Goal: Task Accomplishment & Management: Use online tool/utility

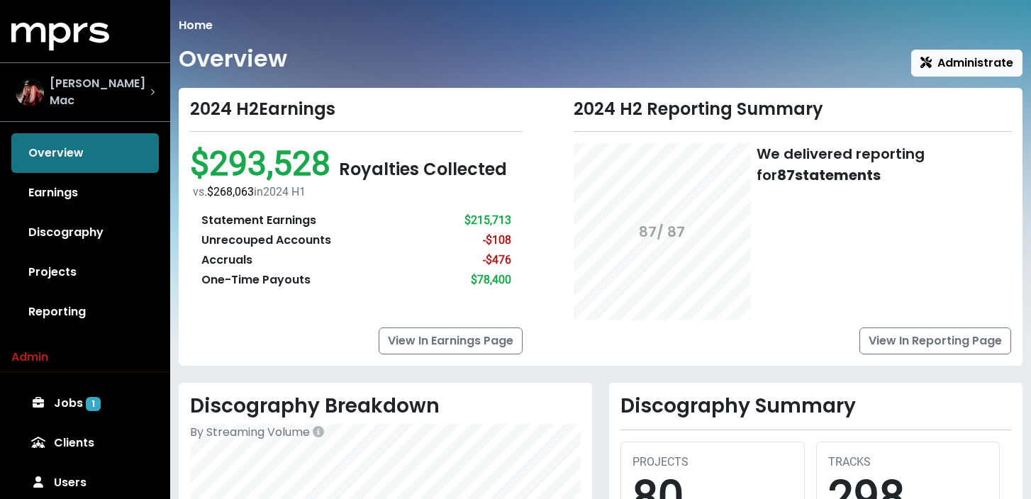
click at [138, 101] on div "[PERSON_NAME] Mac" at bounding box center [85, 92] width 139 height 34
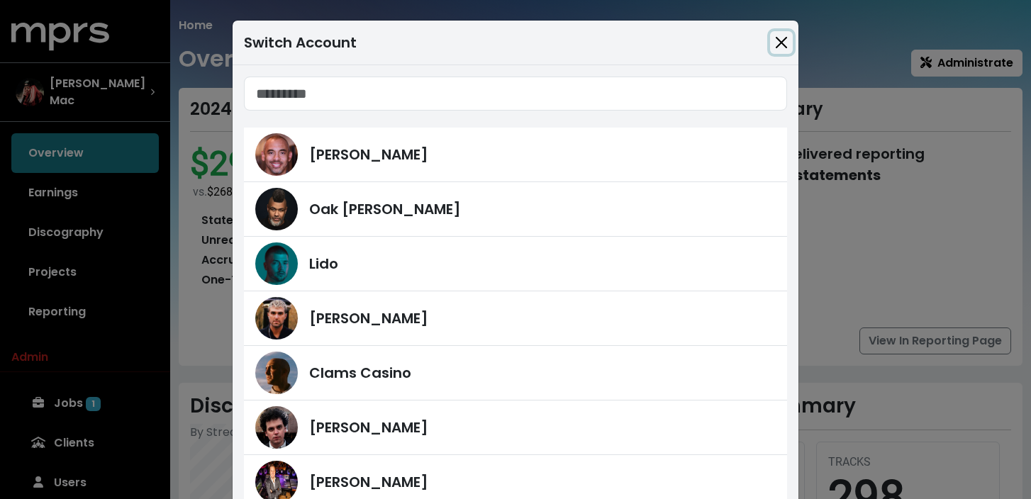
click at [786, 37] on button "Close" at bounding box center [781, 42] width 23 height 23
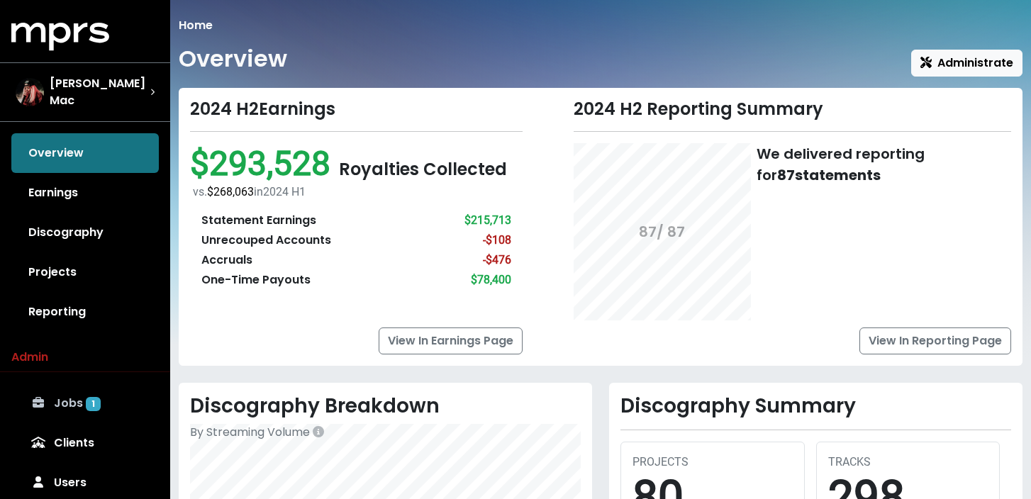
click at [114, 392] on link "Jobs 1" at bounding box center [84, 403] width 147 height 40
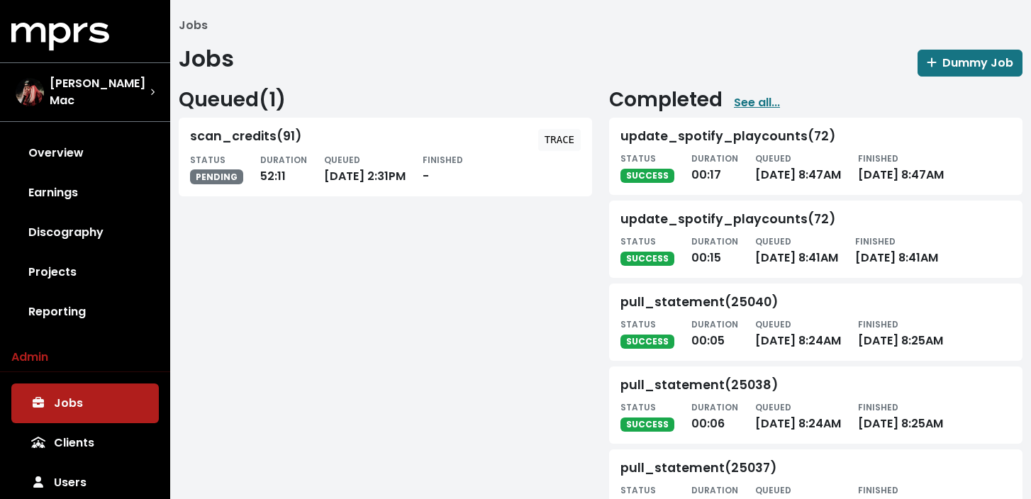
click at [274, 95] on h2 "Queued ( 1 )" at bounding box center [385, 100] width 413 height 24
click at [744, 98] on link "See all..." at bounding box center [757, 102] width 46 height 17
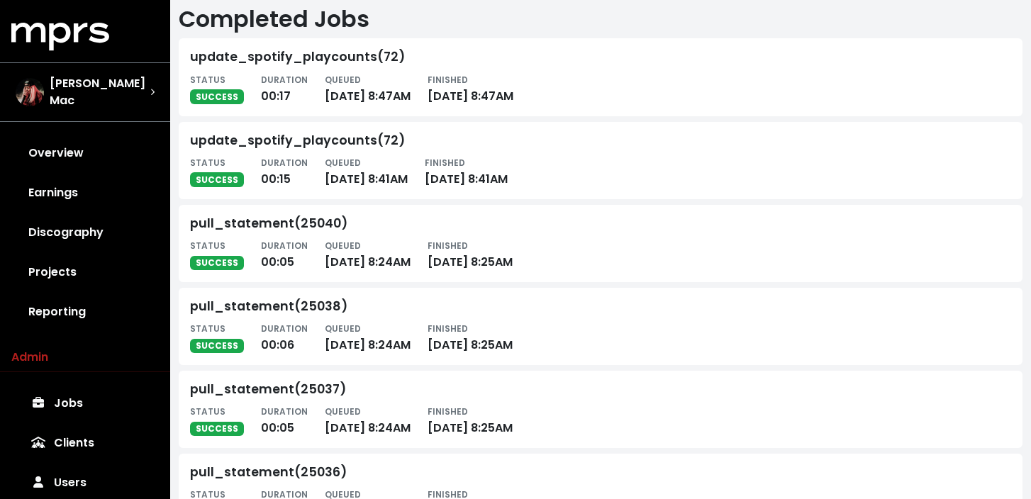
scroll to position [36, 0]
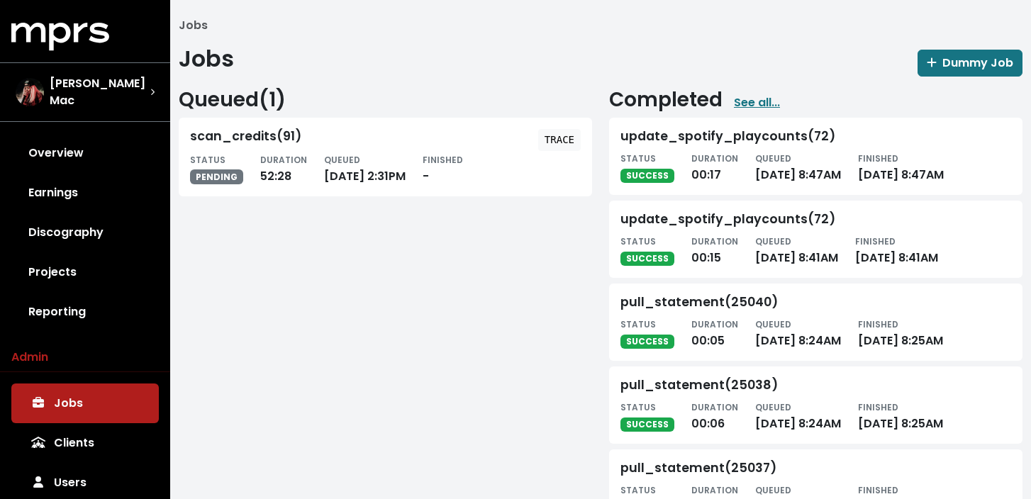
scroll to position [34, 0]
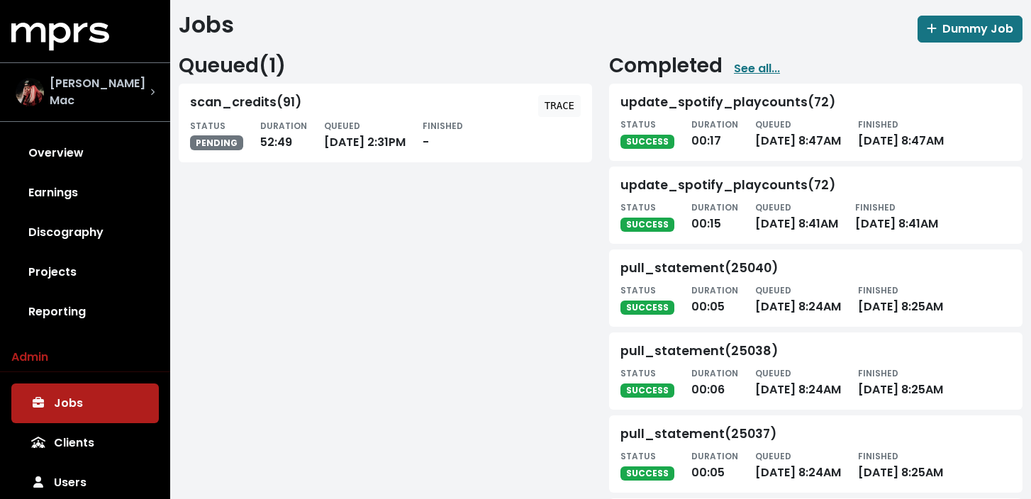
click at [106, 84] on span "[PERSON_NAME] Mac" at bounding box center [100, 92] width 101 height 34
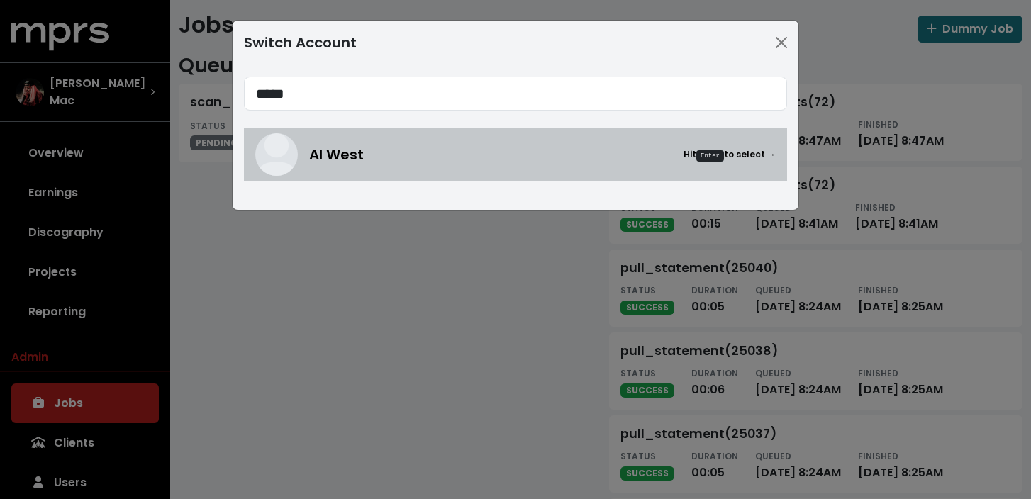
type input "*****"
click at [375, 152] on div "Al West Hit Enter to select →" at bounding box center [542, 154] width 466 height 21
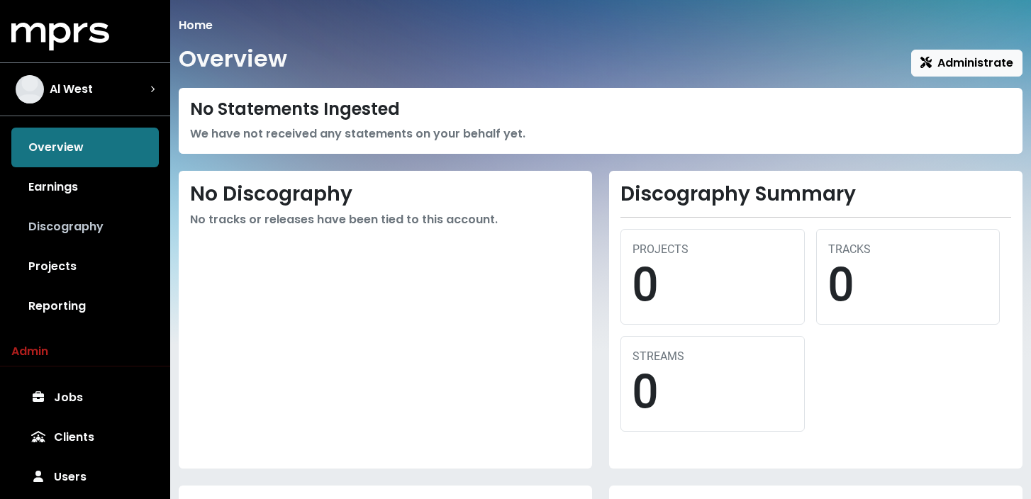
click at [79, 232] on link "Discography" at bounding box center [84, 227] width 147 height 40
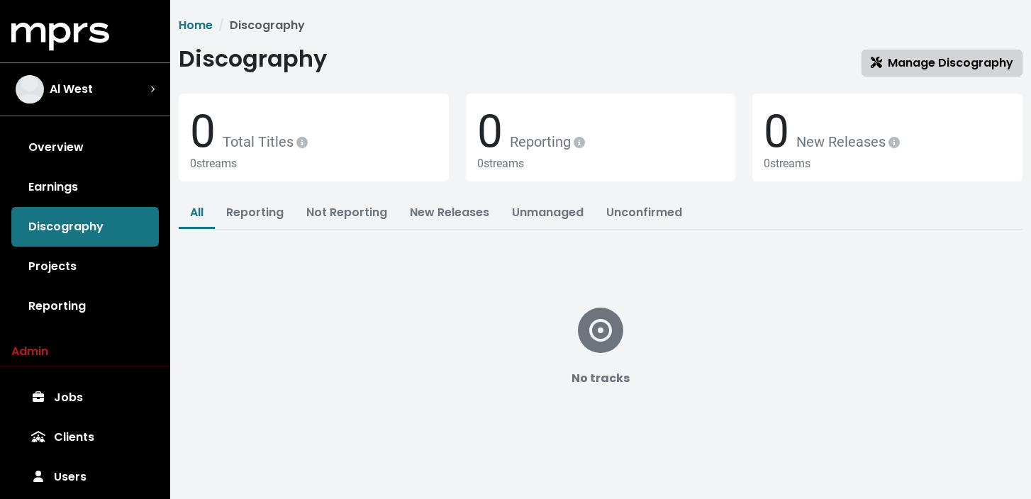
click at [902, 72] on link "Manage Discography" at bounding box center [941, 63] width 161 height 27
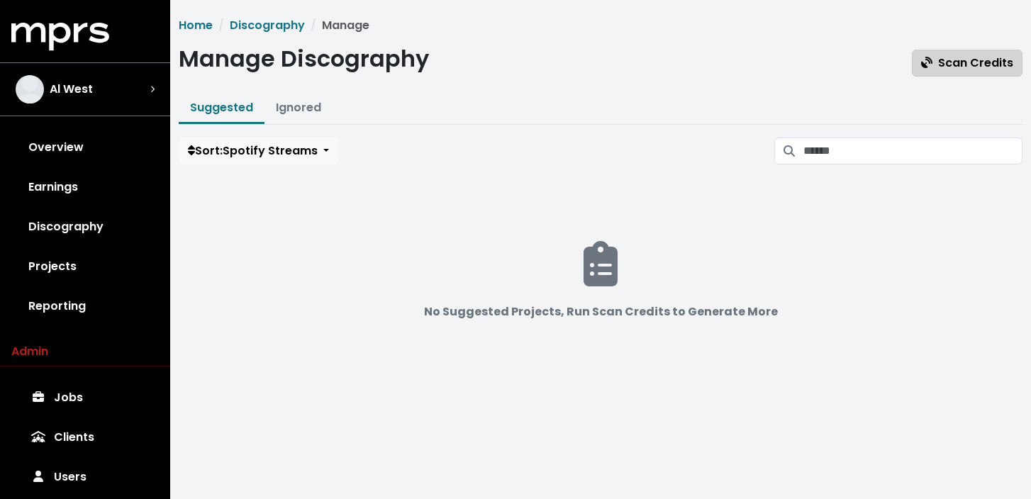
click at [959, 58] on span "Scan Credits" at bounding box center [967, 63] width 92 height 16
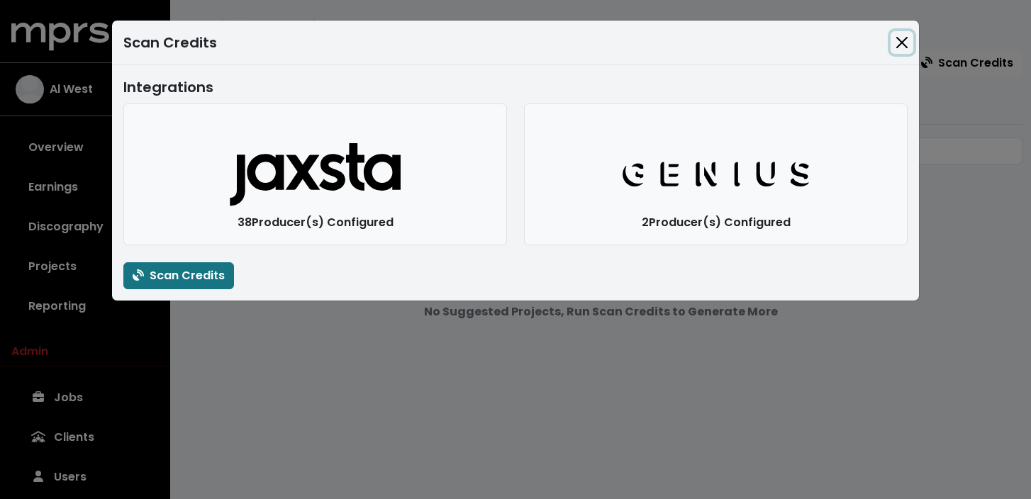
click at [905, 38] on button "Close" at bounding box center [901, 42] width 23 height 23
